Goal: Information Seeking & Learning: Learn about a topic

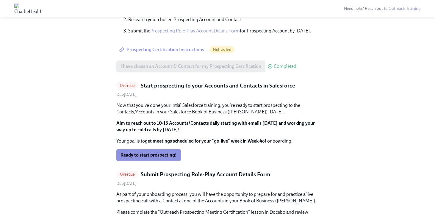
scroll to position [304, 0]
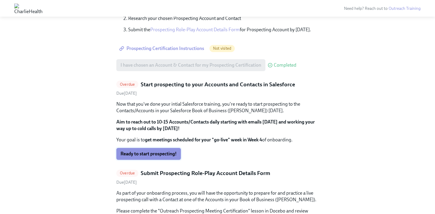
click at [151, 154] on span "Ready to start prospecting!" at bounding box center [148, 154] width 56 height 6
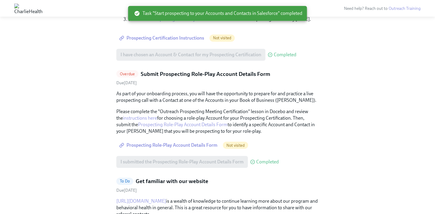
scroll to position [255, 0]
click at [188, 143] on span "Prospecting Role-Play Account Details Form" at bounding box center [168, 144] width 97 height 6
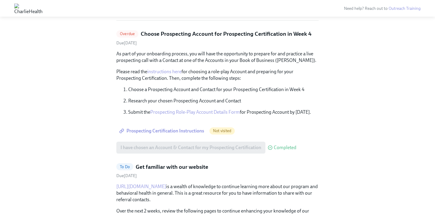
scroll to position [162, 0]
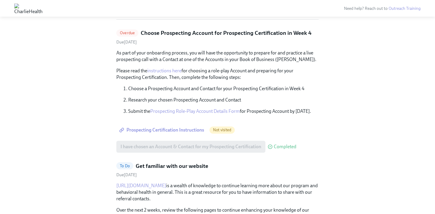
click at [191, 130] on span "Prospecting Certification Instructions" at bounding box center [162, 130] width 84 height 6
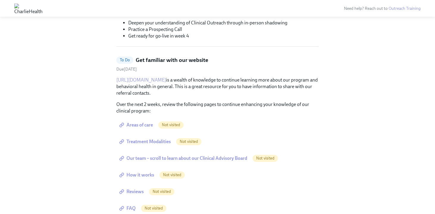
scroll to position [135, 0]
click at [146, 125] on span "Areas of care" at bounding box center [136, 125] width 32 height 6
click at [149, 142] on span "Treatment Modalities" at bounding box center [145, 142] width 50 height 6
click at [213, 160] on span "Our team – scroll to learn about our Clinical Advisory Board" at bounding box center [183, 158] width 127 height 6
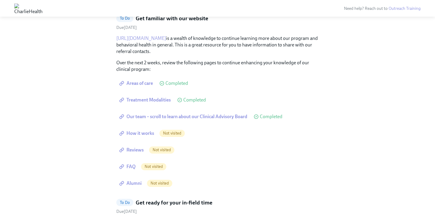
scroll to position [177, 0]
click at [142, 133] on span "How it works" at bounding box center [137, 133] width 34 height 6
click at [130, 150] on span "Reviews" at bounding box center [131, 149] width 23 height 6
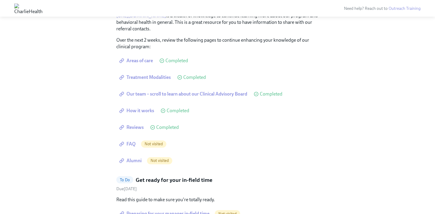
scroll to position [209, 0]
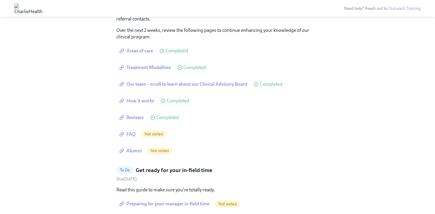
click at [129, 131] on span "FAQ" at bounding box center [127, 134] width 15 height 6
click at [132, 149] on span "Alumni" at bounding box center [130, 151] width 21 height 6
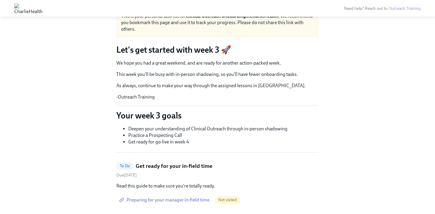
scroll to position [0, 0]
